Goal: Information Seeking & Learning: Learn about a topic

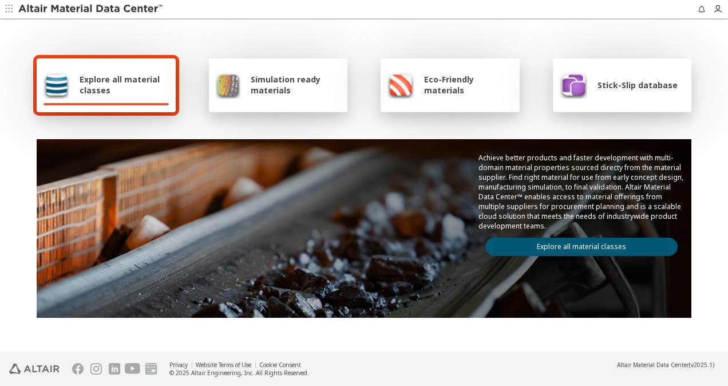
click at [112, 81] on span "Explore all material classes" at bounding box center [124, 85] width 89 height 22
click at [294, 80] on span "Simulation ready materials" at bounding box center [296, 85] width 90 height 22
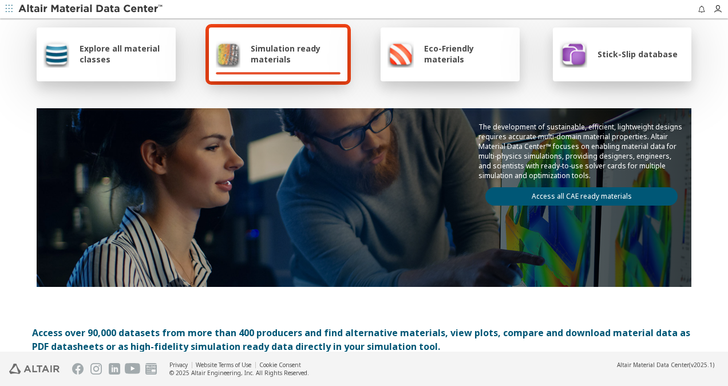
scroll to position [114, 0]
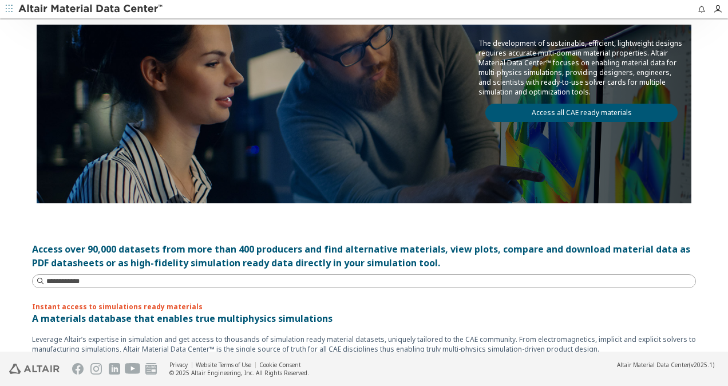
click at [608, 106] on link "Access all CAE ready materials" at bounding box center [581, 113] width 192 height 18
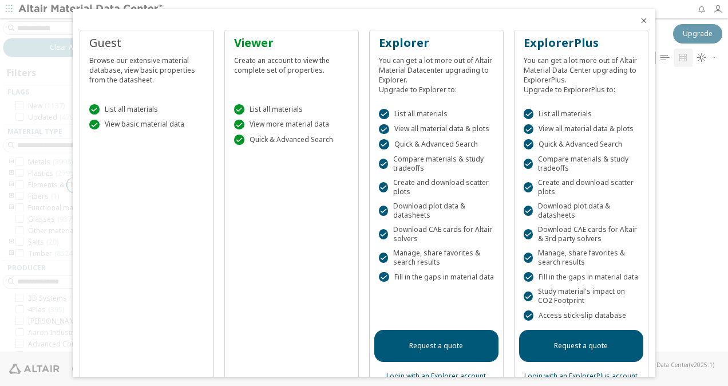
click at [639, 22] on icon "Close" at bounding box center [643, 20] width 9 height 9
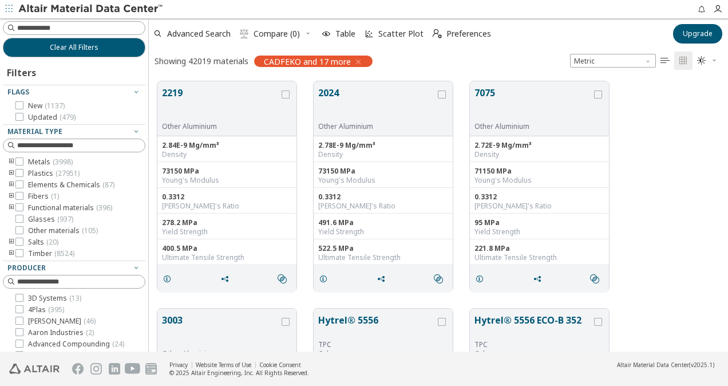
scroll to position [270, 570]
click at [358, 60] on icon "button" at bounding box center [358, 61] width 9 height 9
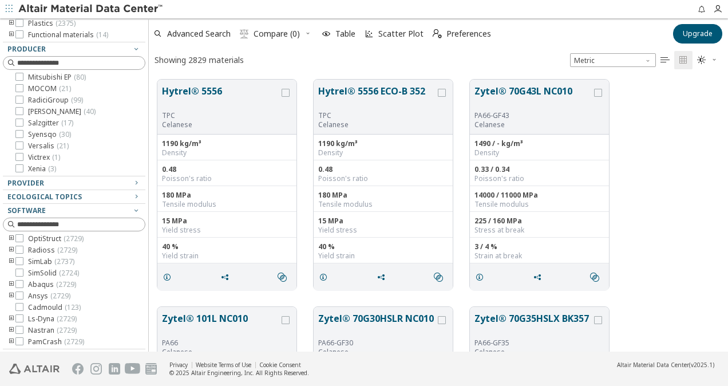
scroll to position [69, 0]
click at [21, 274] on icon at bounding box center [19, 272] width 8 height 8
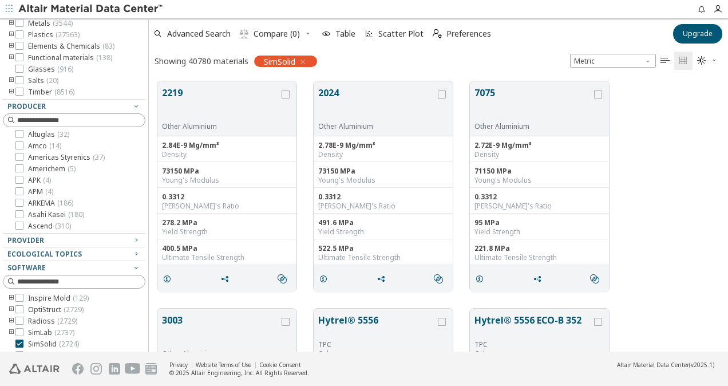
scroll to position [92, 0]
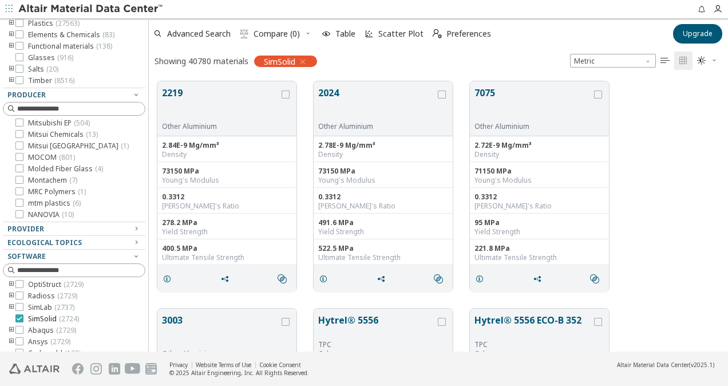
click at [18, 315] on icon at bounding box center [19, 318] width 8 height 8
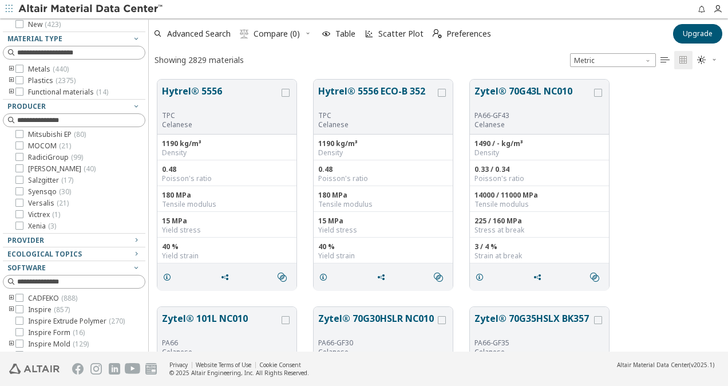
scroll to position [138, 0]
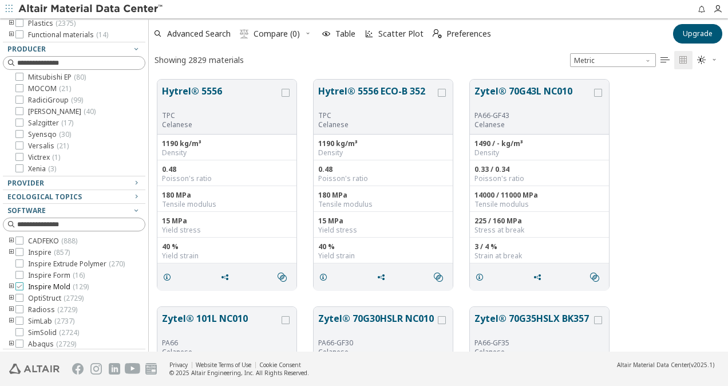
click at [20, 290] on icon at bounding box center [19, 286] width 8 height 8
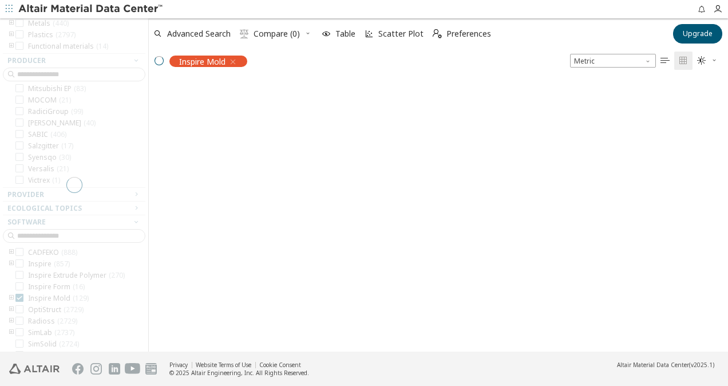
scroll to position [150, 0]
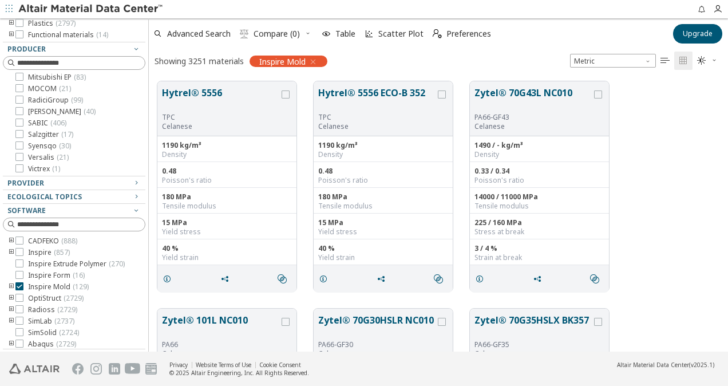
click at [11, 291] on icon "toogle group" at bounding box center [11, 286] width 8 height 9
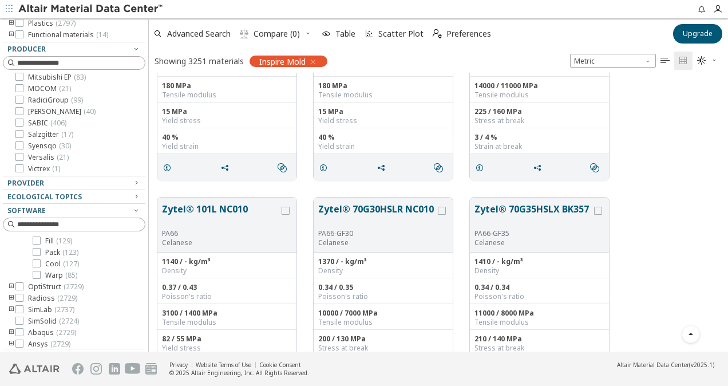
scroll to position [0, 0]
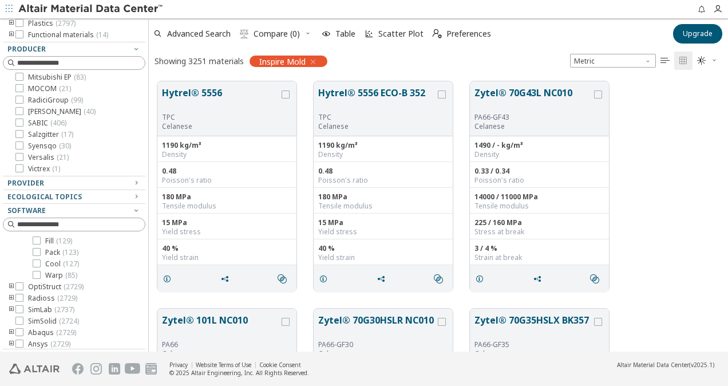
click at [664, 58] on icon "" at bounding box center [664, 60] width 9 height 9
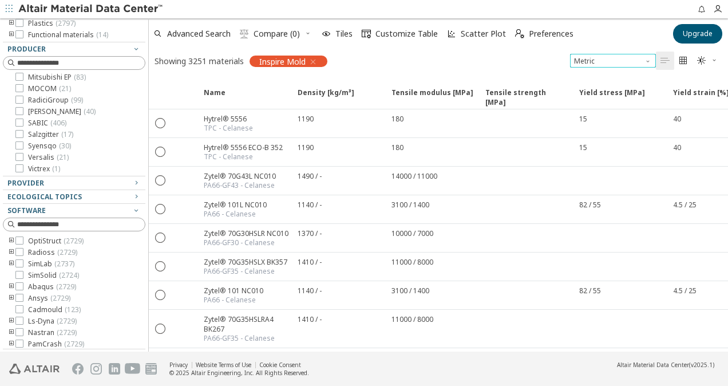
click at [651, 58] on span "Unit System" at bounding box center [648, 58] width 9 height 9
click at [618, 72] on span "U.S. customary units" at bounding box center [608, 74] width 67 height 9
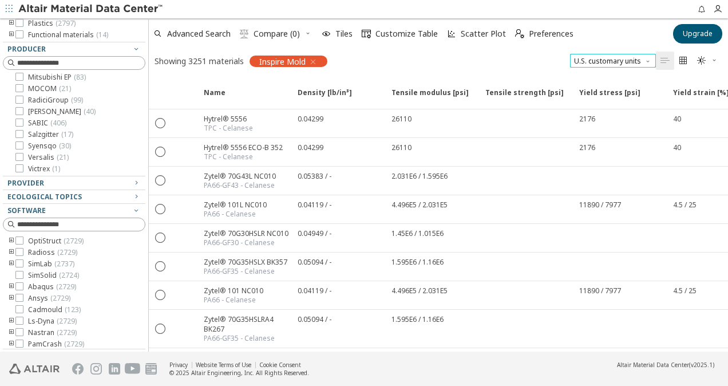
click at [629, 60] on span "U.S. customary units" at bounding box center [613, 61] width 86 height 14
click at [618, 84] on span "Metric" at bounding box center [613, 88] width 77 height 8
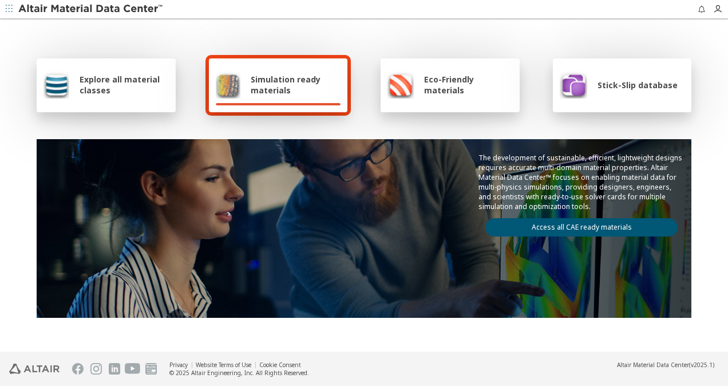
click at [459, 81] on span "Eco-Friendly materials" at bounding box center [468, 85] width 88 height 22
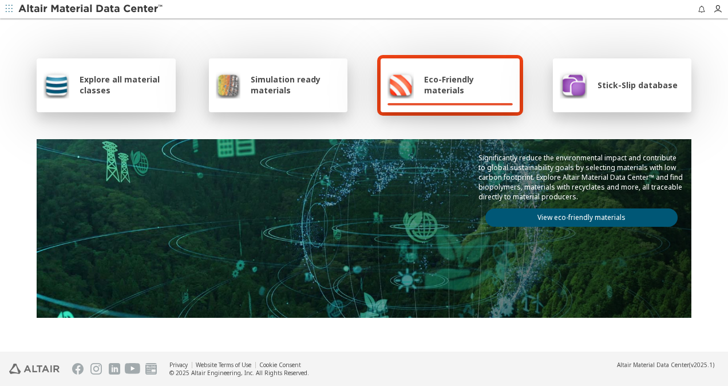
click at [597, 84] on span "Stick-Slip database" at bounding box center [637, 85] width 80 height 11
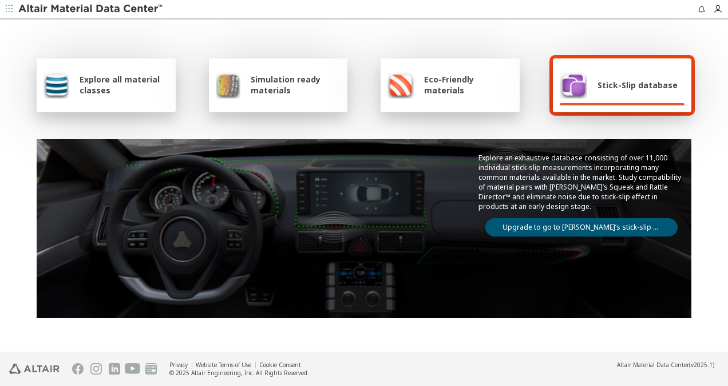
click at [262, 88] on span "Simulation ready materials" at bounding box center [296, 85] width 90 height 22
